Goal: Find contact information: Obtain details needed to contact an individual or organization

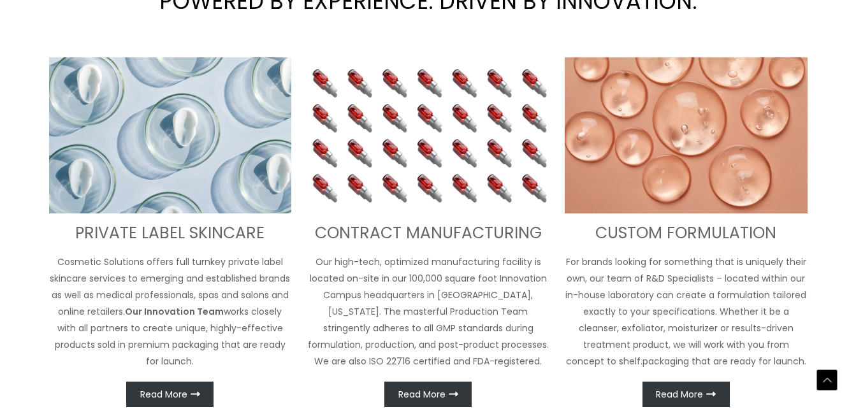
scroll to position [493, 0]
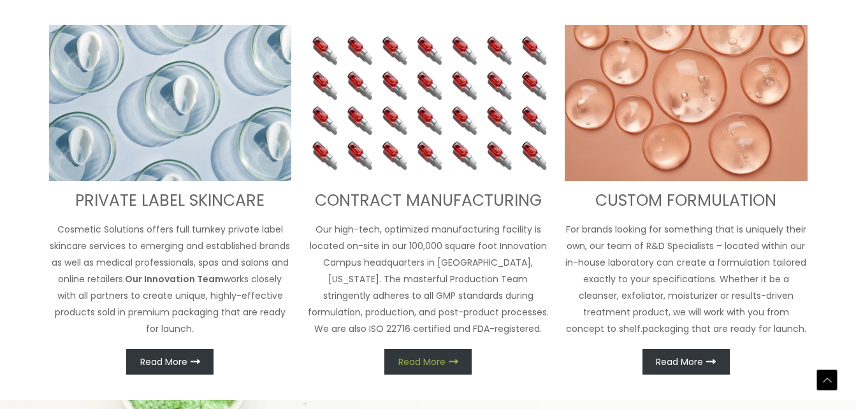
click at [435, 363] on span "Read More" at bounding box center [421, 362] width 47 height 9
click at [445, 358] on span "Read More" at bounding box center [421, 362] width 47 height 9
click at [437, 358] on span "Read More" at bounding box center [421, 362] width 47 height 9
click at [458, 217] on div "CONTRACT MANUFACTURING Our high-tech, optimized manufacturing facility is locat…" at bounding box center [428, 200] width 243 height 350
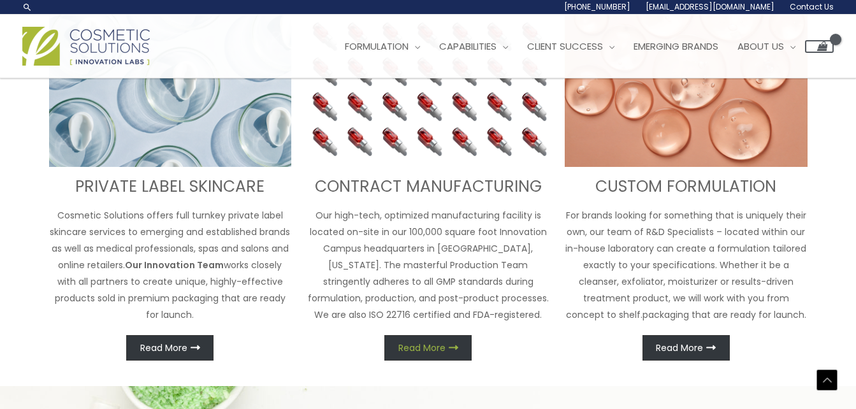
click at [436, 353] on span "Read More" at bounding box center [421, 348] width 47 height 9
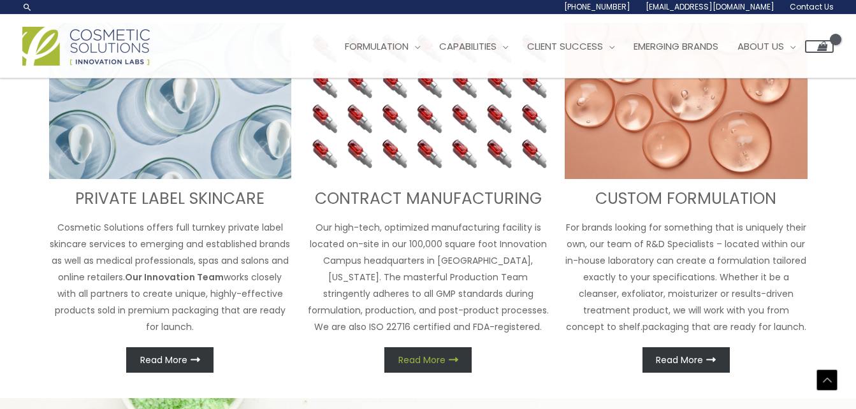
scroll to position [477, 0]
click at [435, 361] on span "Read More" at bounding box center [421, 360] width 47 height 9
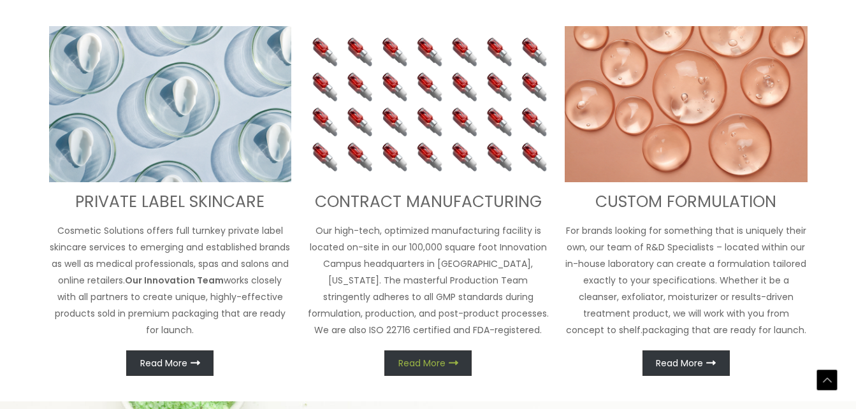
scroll to position [494, 0]
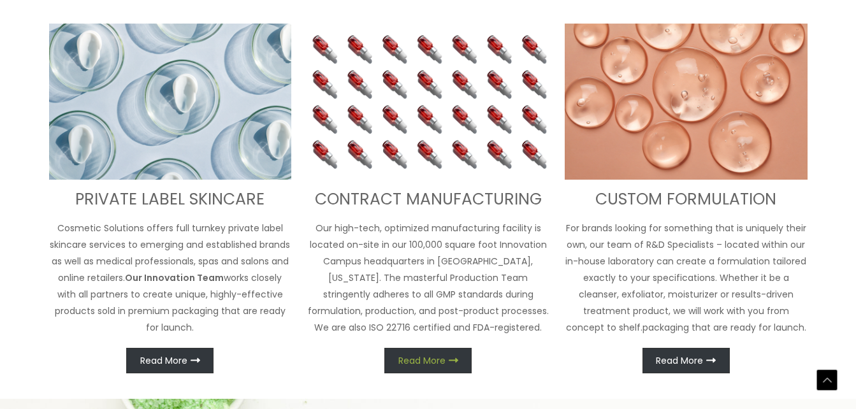
click at [435, 361] on span "Read More" at bounding box center [421, 360] width 47 height 9
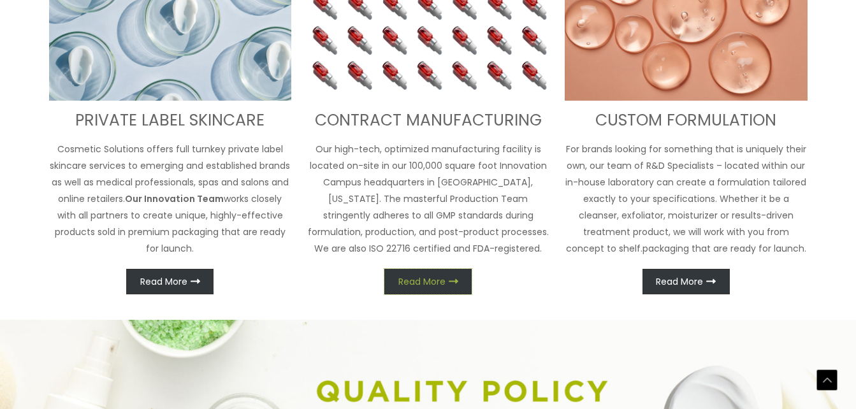
scroll to position [555, 0]
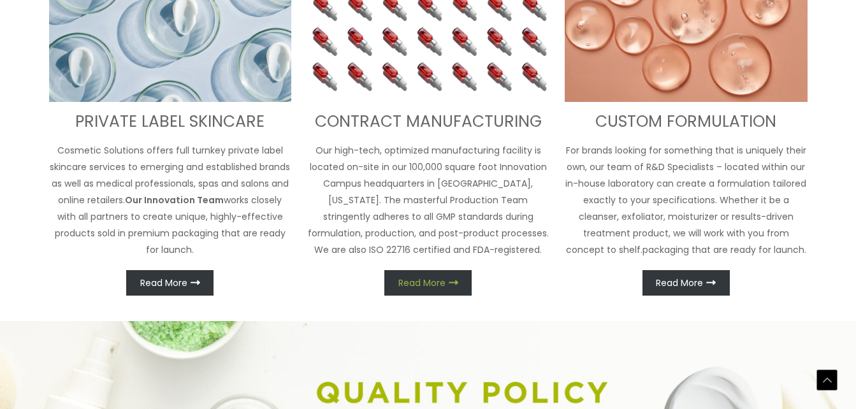
click at [436, 276] on link "Read More" at bounding box center [427, 282] width 87 height 25
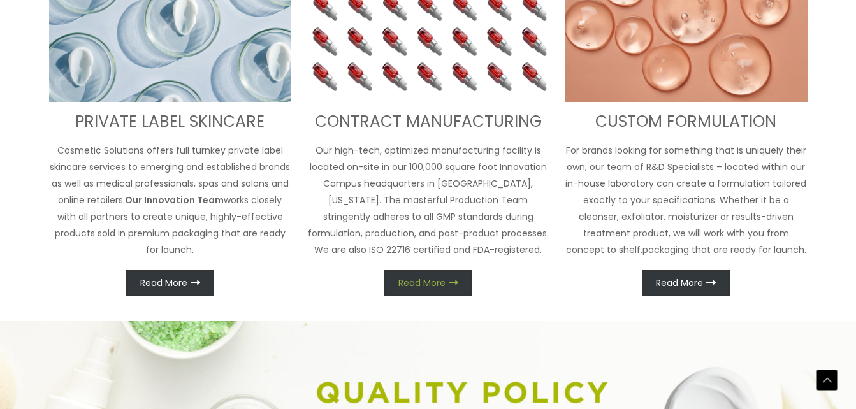
click at [436, 276] on link "Read More" at bounding box center [427, 282] width 87 height 25
click at [434, 279] on span "Read More" at bounding box center [421, 283] width 47 height 9
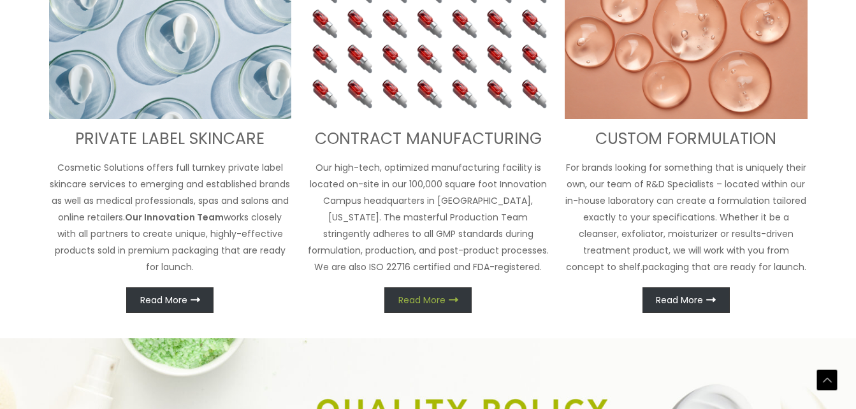
click at [434, 296] on span "Read More" at bounding box center [421, 300] width 47 height 9
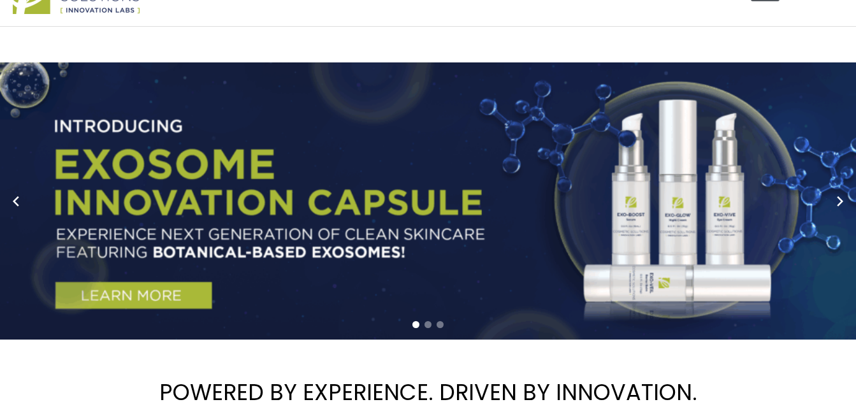
scroll to position [0, 0]
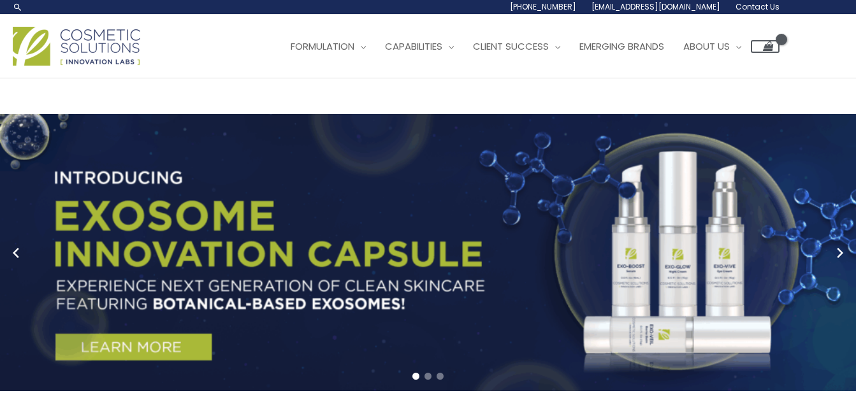
click at [687, 9] on span "[EMAIL_ADDRESS][DOMAIN_NAME]" at bounding box center [656, 6] width 129 height 11
click at [687, 8] on span "[EMAIL_ADDRESS][DOMAIN_NAME]" at bounding box center [656, 6] width 129 height 11
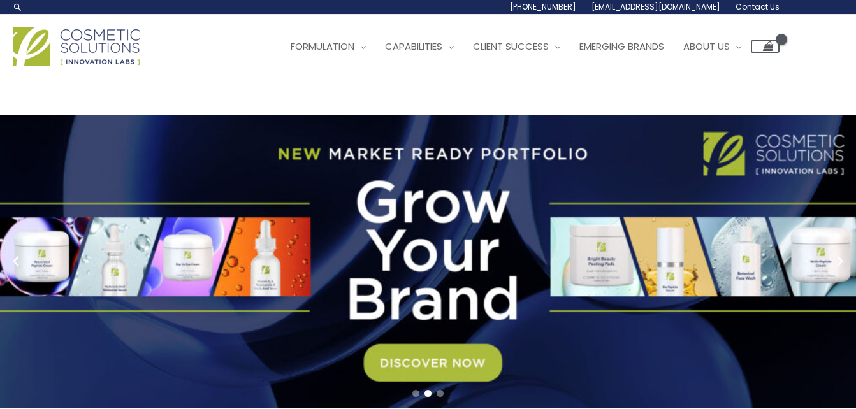
click at [684, 7] on span "[EMAIL_ADDRESS][DOMAIN_NAME]" at bounding box center [656, 6] width 129 height 11
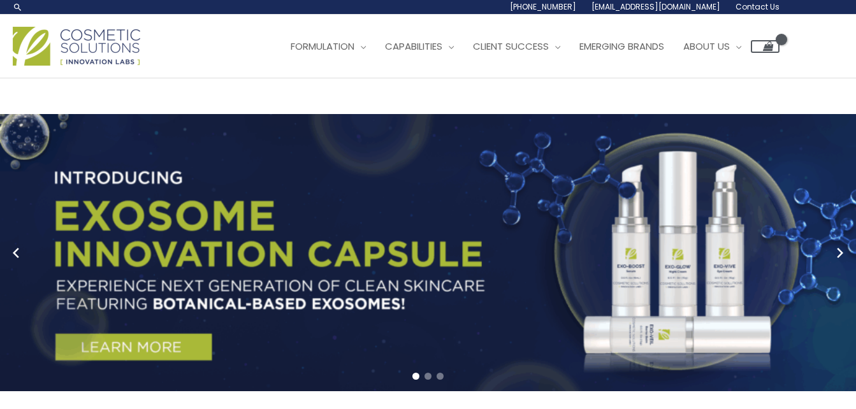
click at [664, 8] on span "[EMAIL_ADDRESS][DOMAIN_NAME]" at bounding box center [656, 6] width 129 height 11
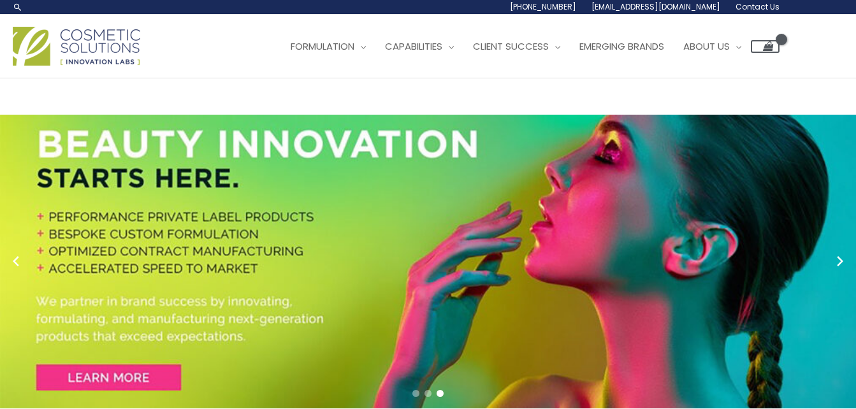
click at [761, 6] on span "Contact Us" at bounding box center [758, 6] width 44 height 11
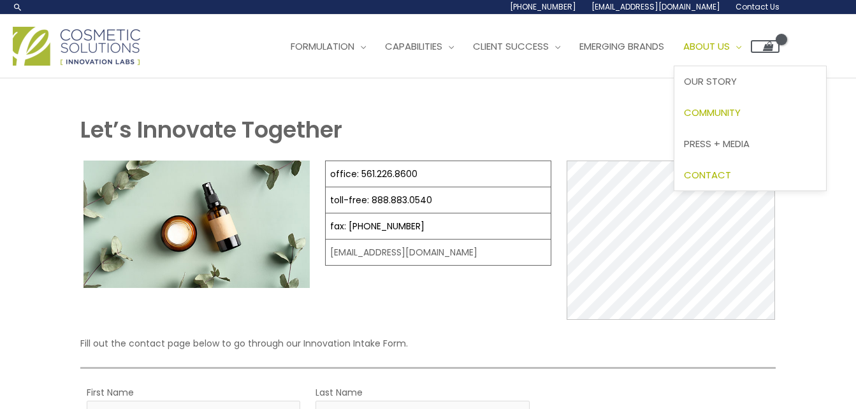
select select
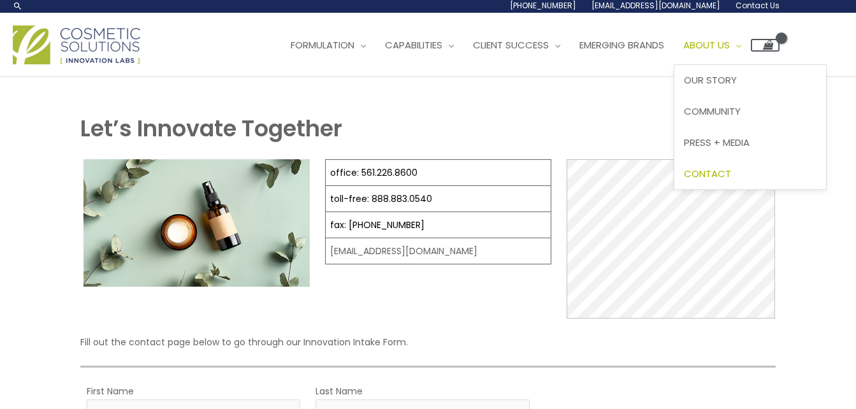
scroll to position [2, 0]
